Goal: Transaction & Acquisition: Subscribe to service/newsletter

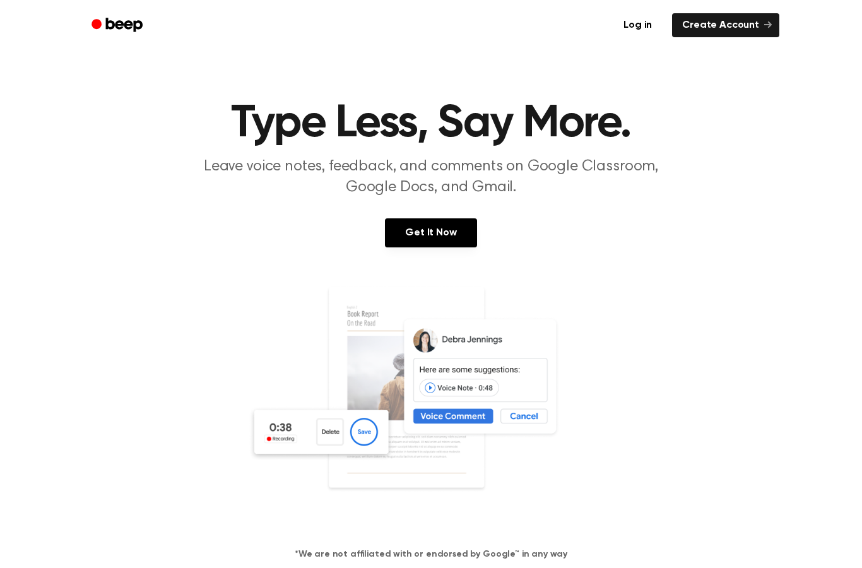
click at [410, 235] on link "Get It Now" at bounding box center [430, 232] width 91 height 29
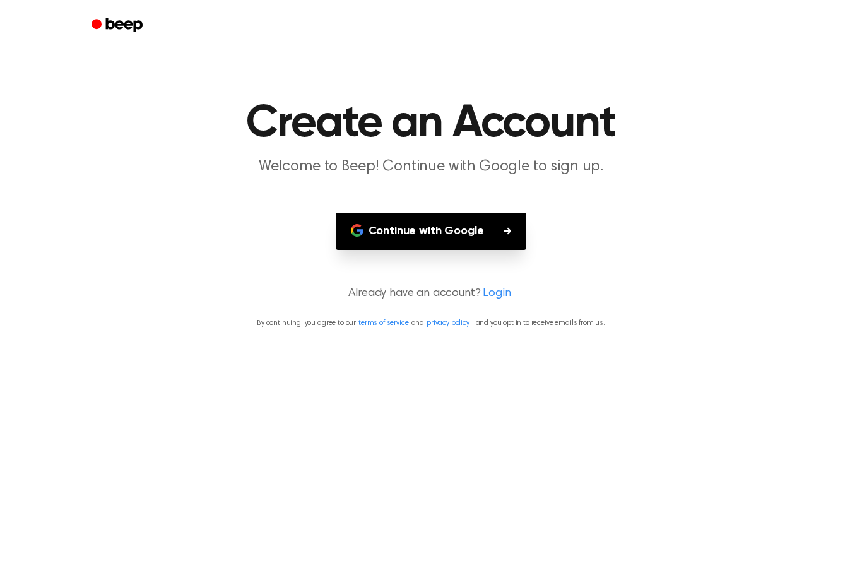
click at [395, 223] on button "Continue with Google" at bounding box center [431, 231] width 191 height 37
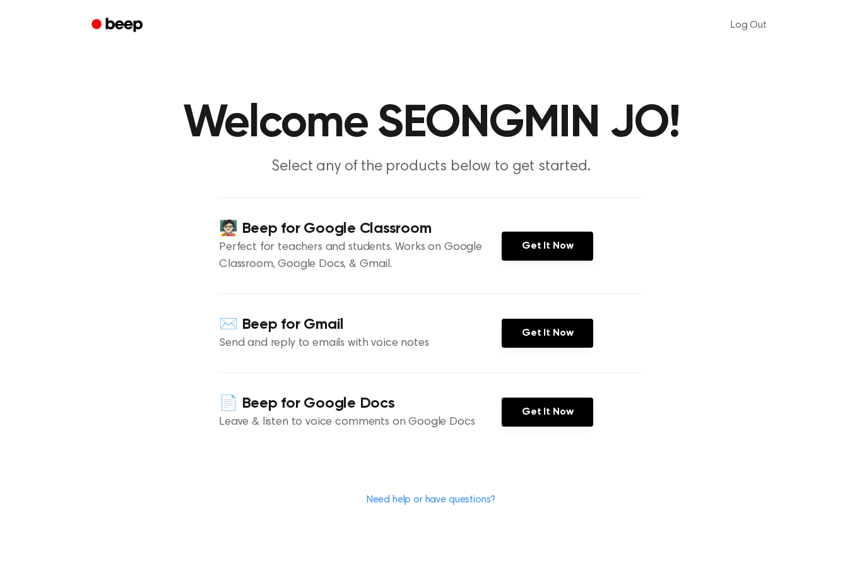
click at [513, 233] on link "Get It Now" at bounding box center [546, 245] width 91 height 29
click at [525, 250] on link "Get It Now" at bounding box center [546, 245] width 91 height 29
